Goal: Entertainment & Leisure: Consume media (video, audio)

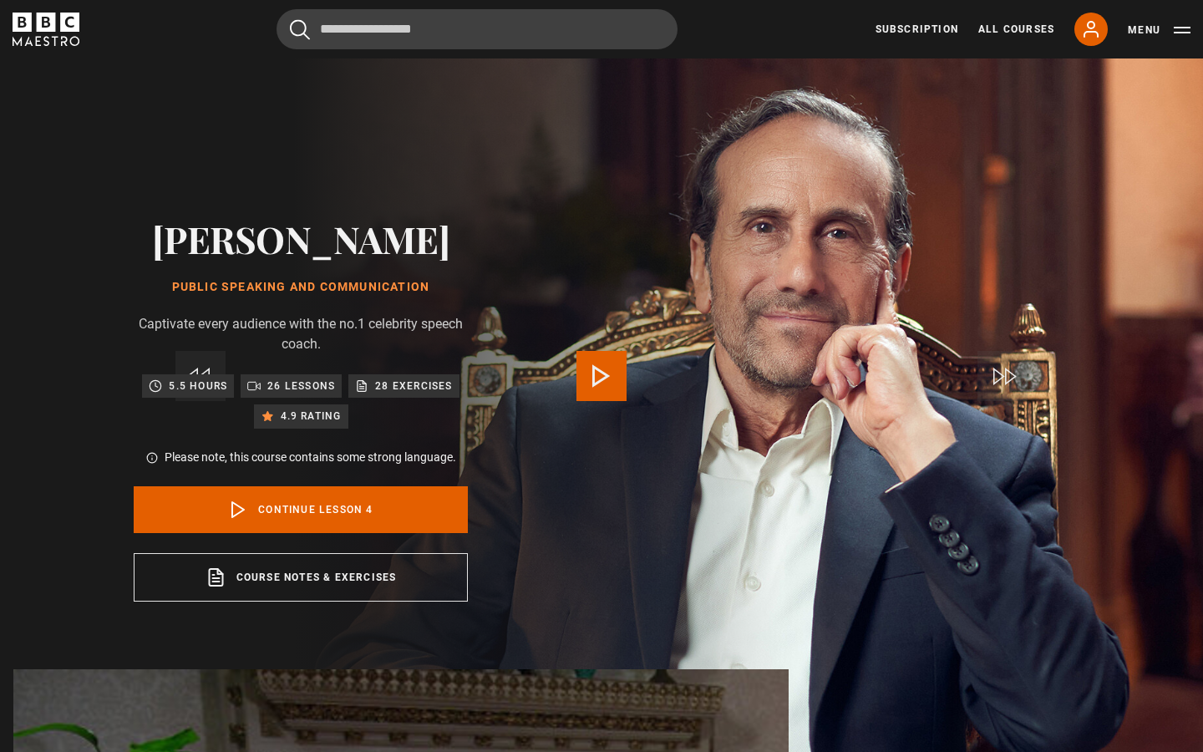
click at [599, 371] on span "Video Player" at bounding box center [602, 376] width 50 height 50
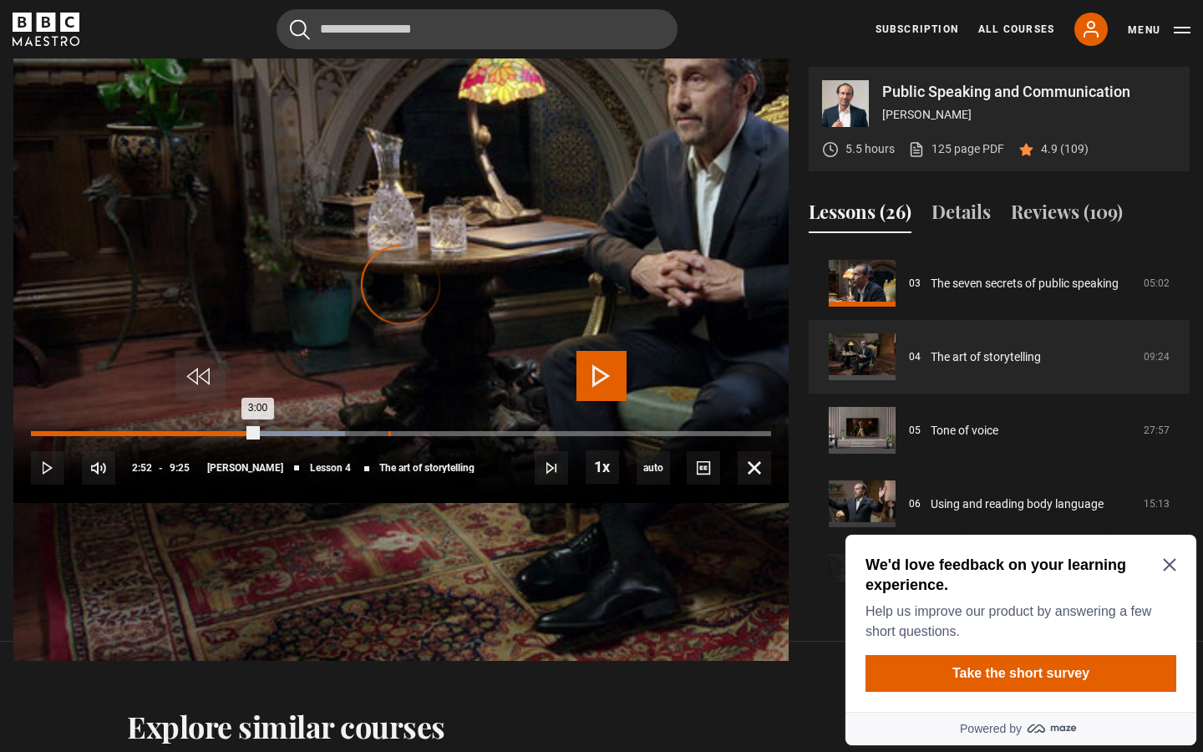
click at [375, 436] on div "Loaded : 42.48% 2:52 3:00" at bounding box center [401, 433] width 740 height 5
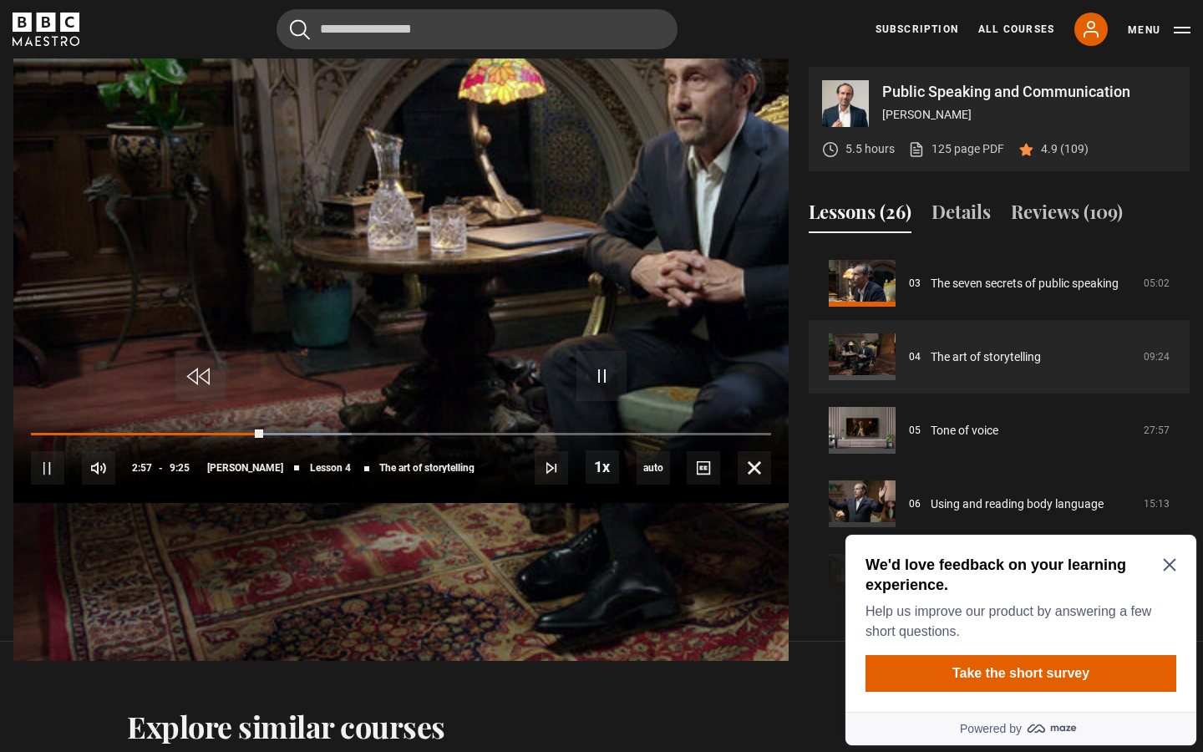
click at [362, 503] on div "10s Skip Back 10 seconds Pause 10s Skip Forward 10 seconds Loaded : 43.36% 2:49…" at bounding box center [401, 456] width 776 height 93
click at [368, 436] on div "Loaded : 43.36% 2:49 2:59" at bounding box center [401, 433] width 740 height 5
click at [345, 503] on div "10s Skip Back 10 seconds Pause 10s Skip Forward 10 seconds Loaded : 43.36% 2:39…" at bounding box center [401, 456] width 776 height 93
click at [344, 503] on div "10s Skip Back 10 seconds Pause 10s Skip Forward 10 seconds Loaded : 43.36% 2:38…" at bounding box center [401, 456] width 776 height 93
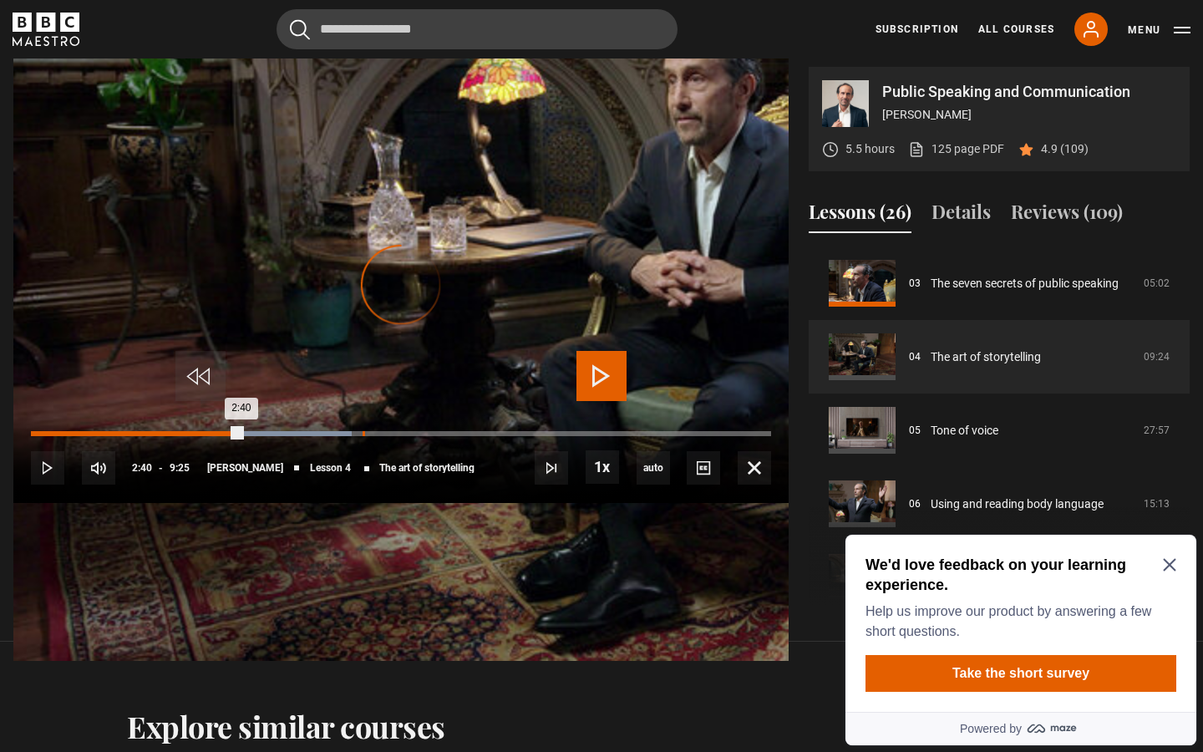
click at [349, 436] on div "Loaded : 43.36% 2:40 2:40" at bounding box center [401, 433] width 740 height 5
click at [310, 436] on div "Loaded : 47.79% 2:21 3:25" at bounding box center [401, 433] width 740 height 5
click at [341, 436] on div "Loaded : 30.09% 2:36 2:23" at bounding box center [401, 433] width 740 height 5
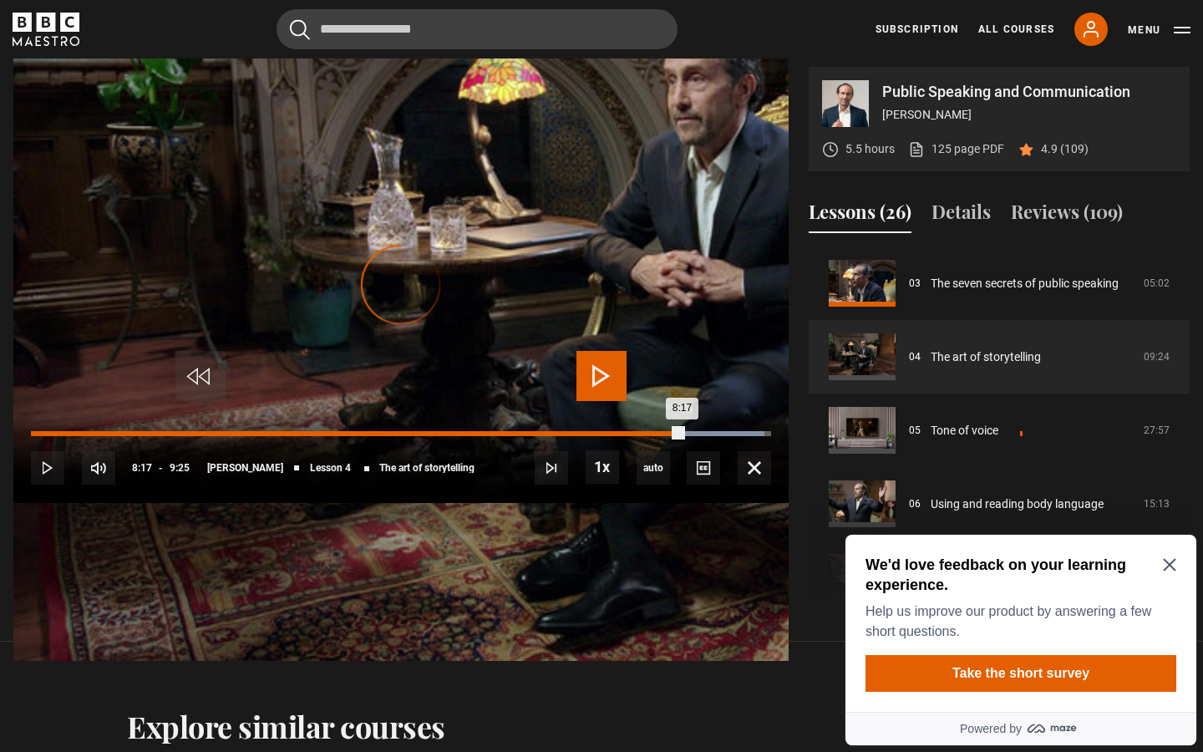
click at [771, 436] on div "Loaded : 99.12% 7:58 8:17" at bounding box center [401, 433] width 740 height 5
click at [771, 436] on div "Loaded : 99.12% 7:49 7:59" at bounding box center [401, 433] width 740 height 5
click at [771, 436] on div "Loaded : 94.69% 7:42 7:42" at bounding box center [401, 433] width 740 height 5
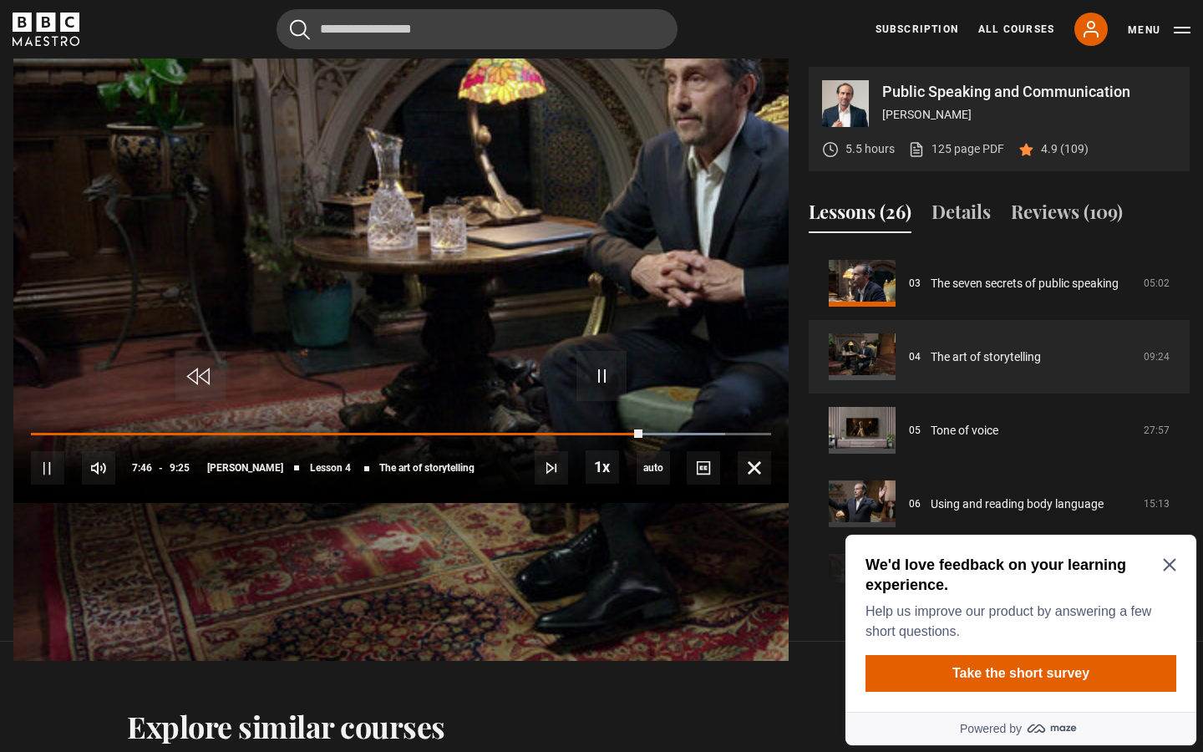
click at [789, 503] on div "10s Skip Back 10 seconds Pause 10s Skip Forward 10 seconds Loaded : 93.81% 7:31…" at bounding box center [401, 456] width 776 height 93
click at [958, 436] on div "7:28" at bounding box center [959, 433] width 3 height 5
click at [789, 616] on video "Video Player" at bounding box center [401, 285] width 776 height 752
click at [789, 627] on video "Video Player" at bounding box center [401, 285] width 776 height 752
click at [789, 503] on div "10s Skip Back 10 seconds Pause 10s Skip Forward 10 seconds Loaded : 100.00% 8:3…" at bounding box center [401, 456] width 776 height 93
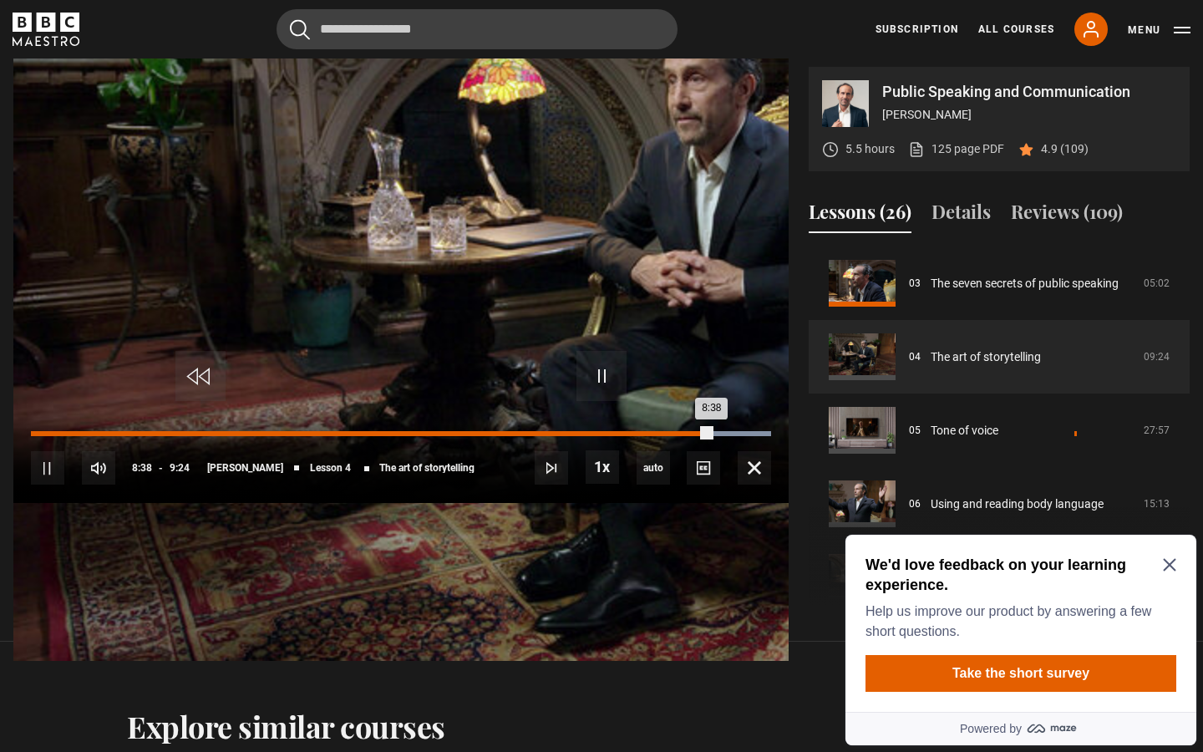
click at [771, 436] on div "Loaded : 100.00% 8:24 8:38" at bounding box center [401, 433] width 740 height 5
click at [771, 436] on div "Loaded : 100.00% 8:16 8:25" at bounding box center [401, 433] width 740 height 5
click at [771, 436] on div "Loaded : 100.00% 8:07 8:19" at bounding box center [401, 433] width 740 height 5
click at [771, 436] on div "Loaded : 100.00% 7:58 7:58" at bounding box center [401, 433] width 740 height 5
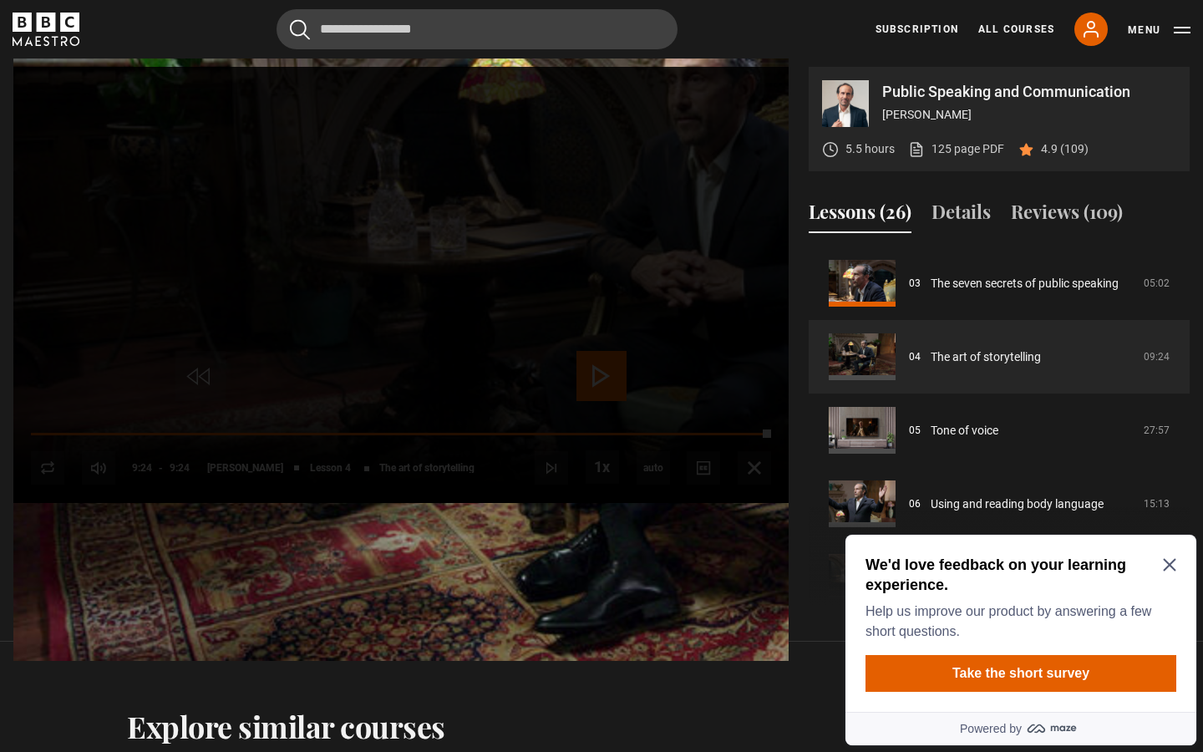
click at [756, 362] on video-js "Video Player is loading. Play Lesson The art of storytelling 10s Skip Back 10 s…" at bounding box center [401, 285] width 776 height 436
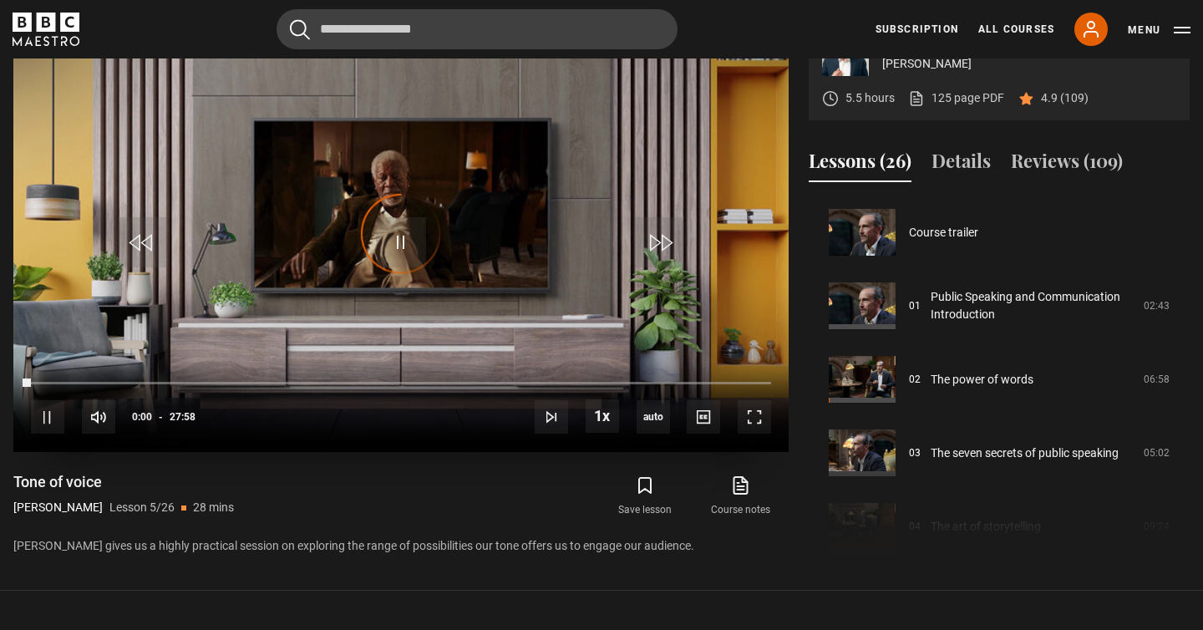
scroll to position [294, 0]
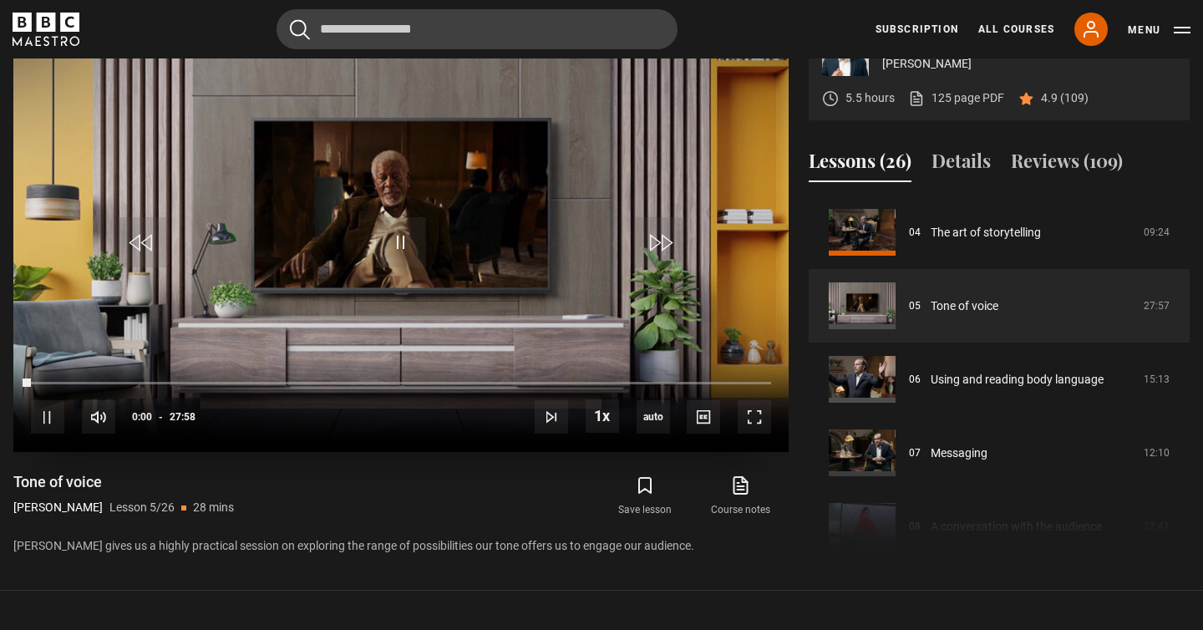
click at [513, 179] on video "Video Player" at bounding box center [401, 234] width 776 height 436
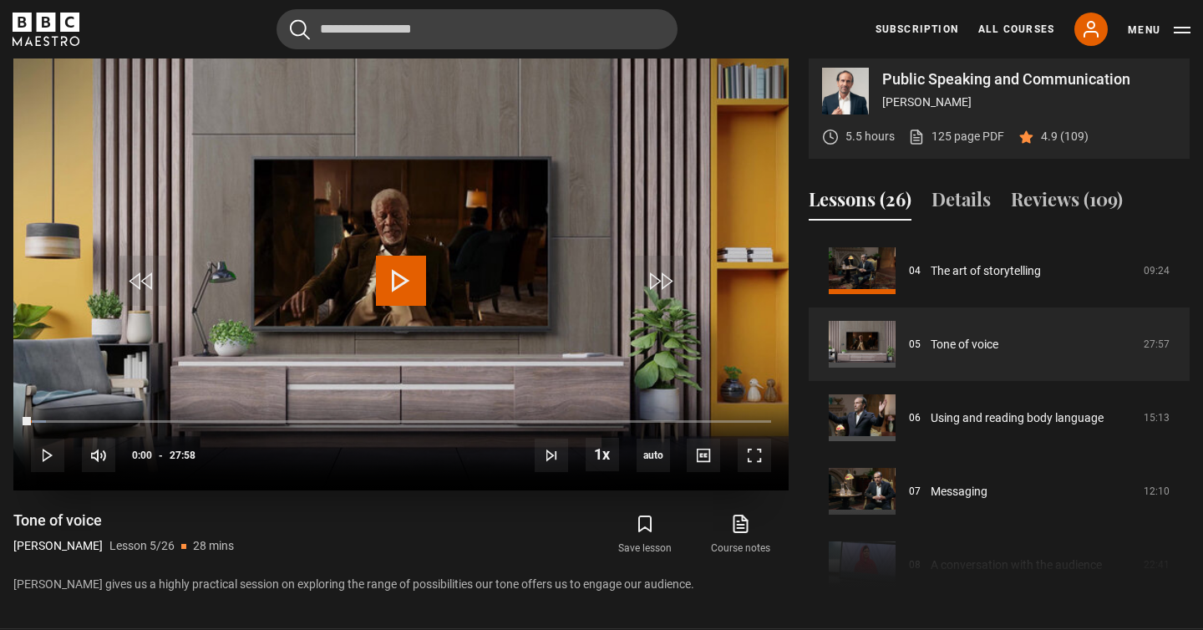
scroll to position [718, 0]
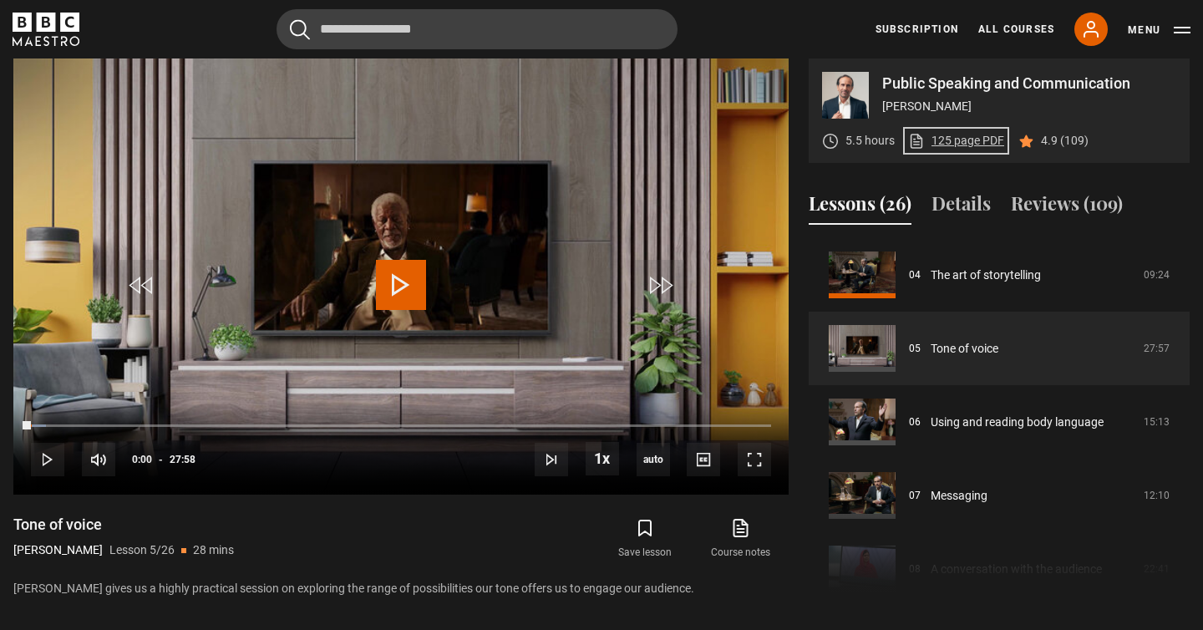
click at [967, 139] on link "125 page PDF (opens in new tab)" at bounding box center [956, 141] width 96 height 18
